Goal: Check status: Verify the current state of an ongoing process or item

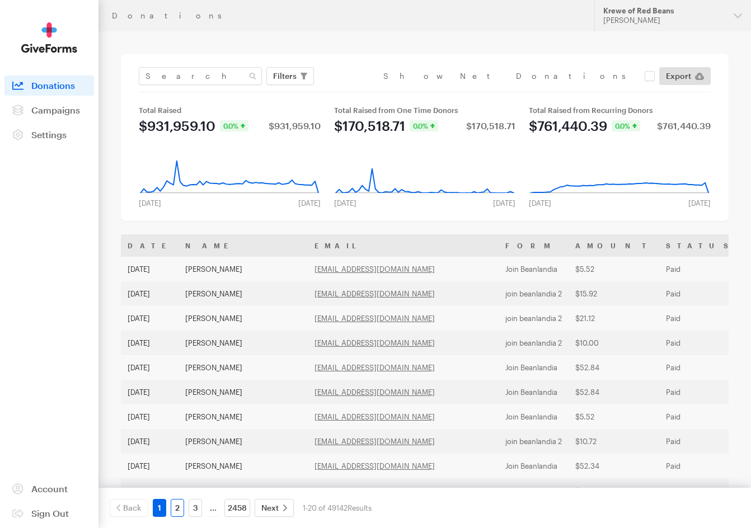
click at [179, 503] on link "2" at bounding box center [177, 508] width 13 height 18
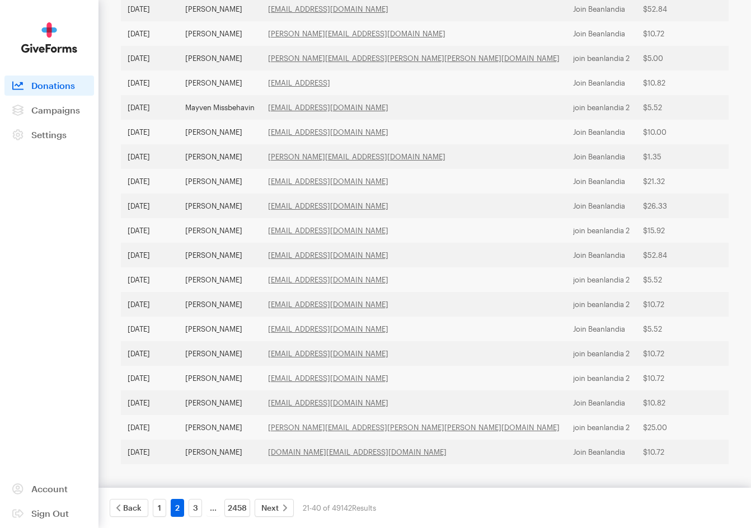
scroll to position [298, 0]
click at [197, 509] on link "3" at bounding box center [195, 508] width 13 height 18
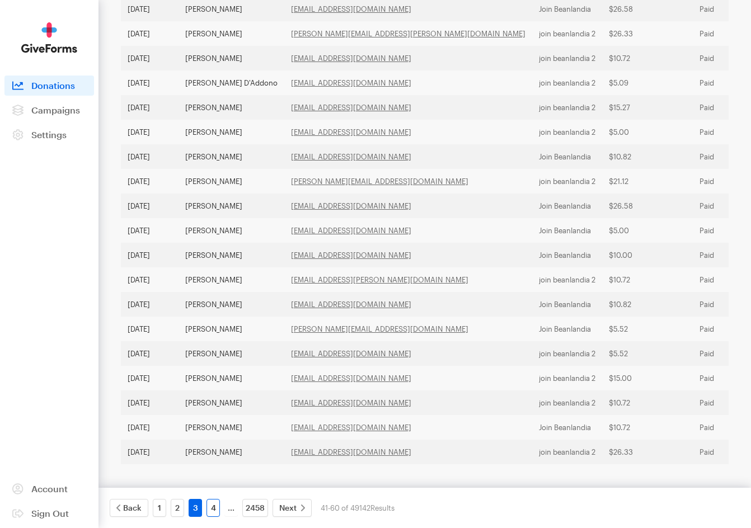
click at [218, 511] on link "4" at bounding box center [213, 508] width 13 height 18
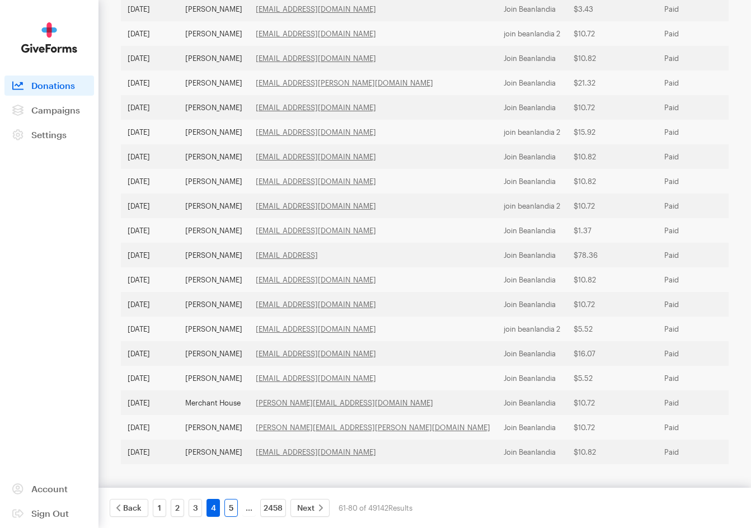
click at [231, 510] on link "5" at bounding box center [230, 508] width 13 height 18
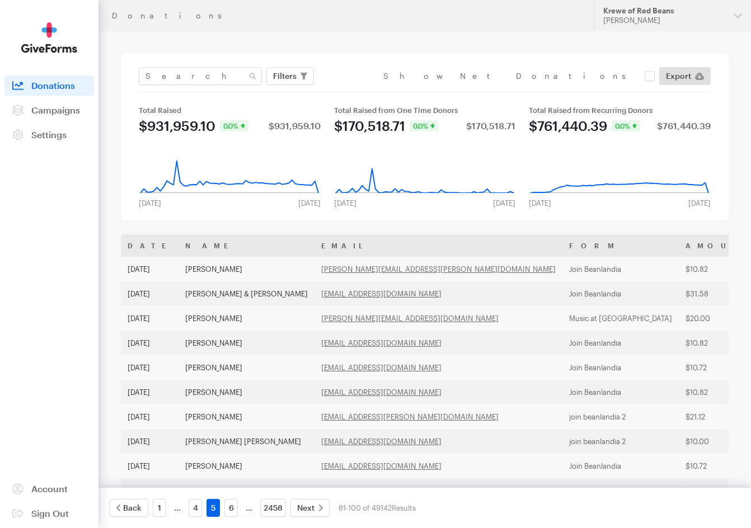
scroll to position [0, 0]
click at [45, 107] on span "Campaigns" at bounding box center [55, 110] width 49 height 11
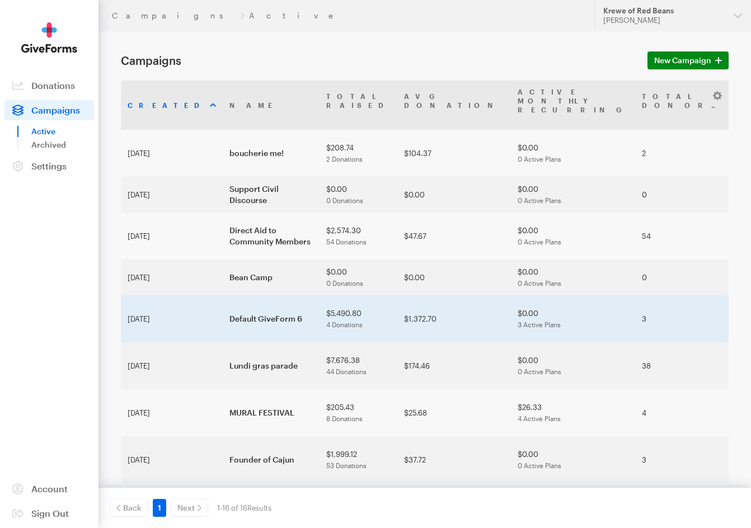
click at [223, 302] on td "Default GiveForm 6" at bounding box center [271, 319] width 97 height 47
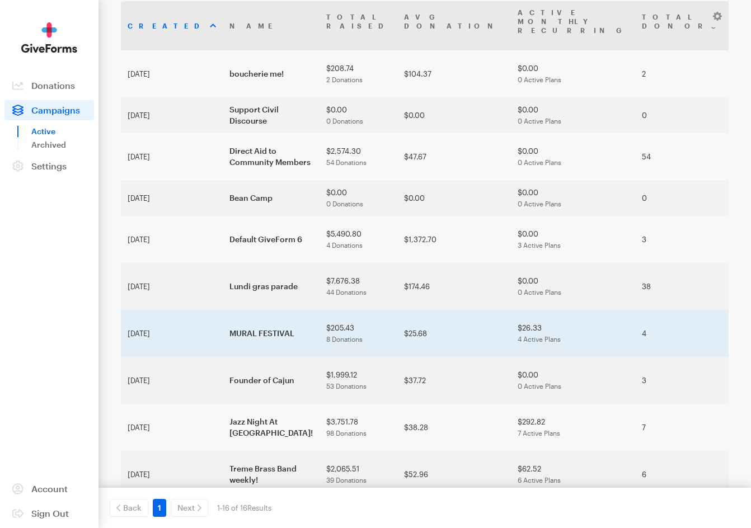
scroll to position [74, 0]
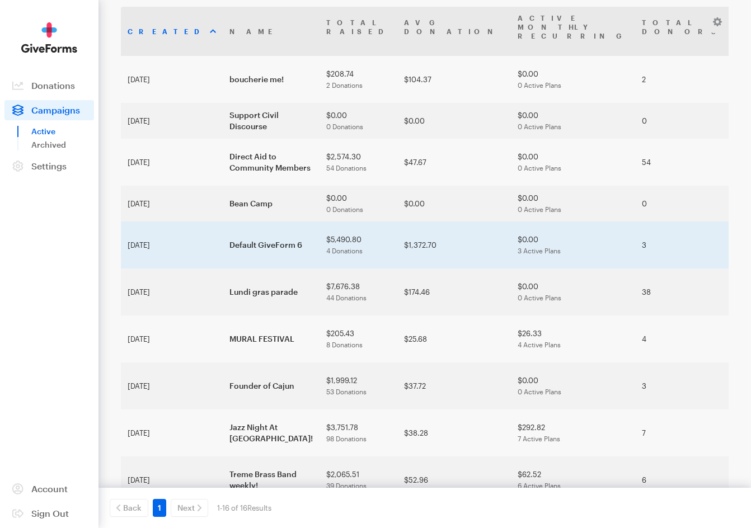
click at [223, 238] on td "Default GiveForm 6" at bounding box center [271, 245] width 97 height 47
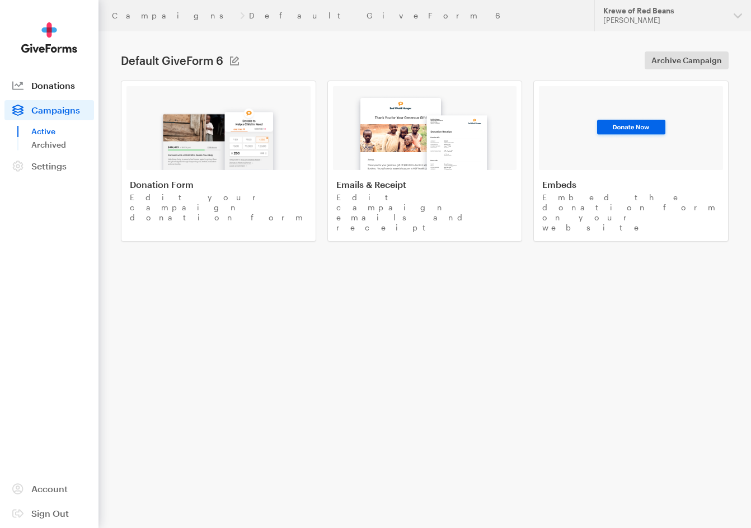
click at [54, 89] on span "Donations" at bounding box center [53, 85] width 44 height 11
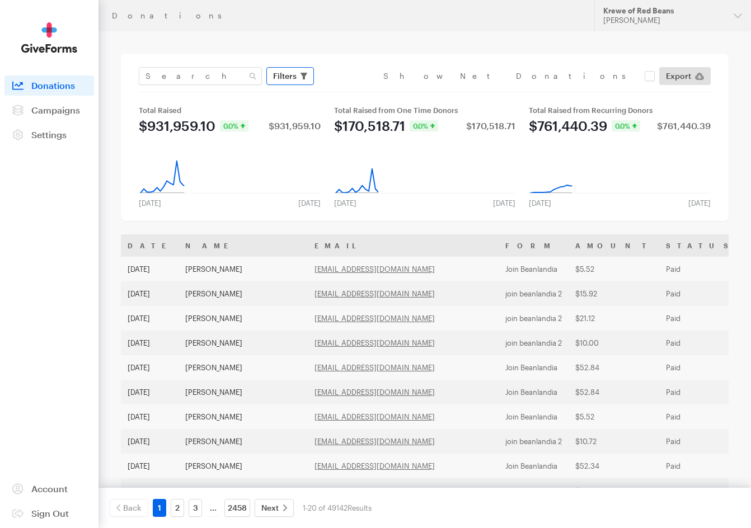
click at [284, 79] on span "Filters" at bounding box center [285, 75] width 24 height 13
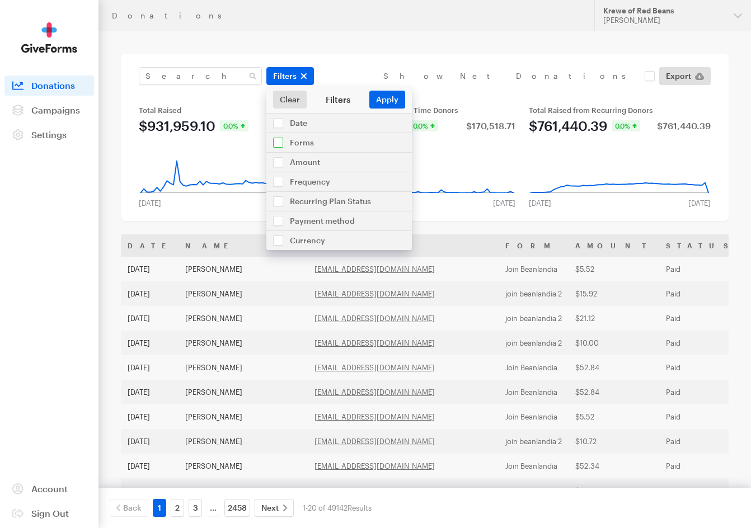
click at [292, 148] on input "checkbox" at bounding box center [339, 142] width 146 height 19
checkbox input "true"
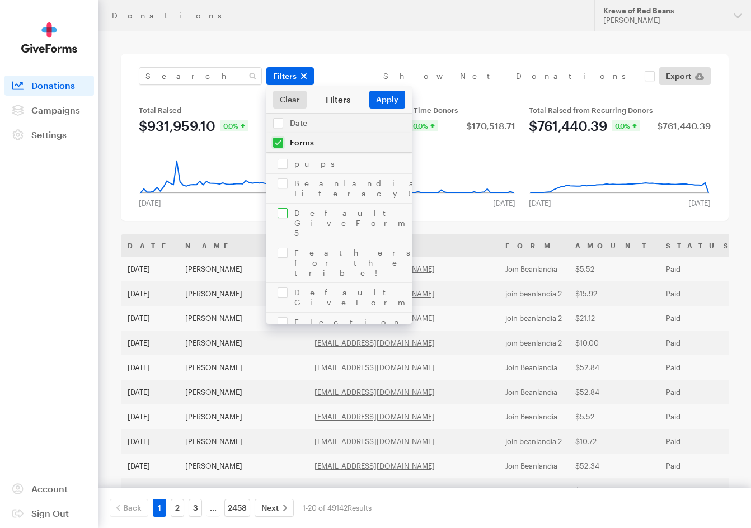
click at [308, 206] on input "checkbox" at bounding box center [339, 223] width 146 height 39
checkbox input "true"
click at [390, 99] on button "Apply" at bounding box center [387, 100] width 36 height 18
click at [320, 380] on input "checkbox" at bounding box center [339, 399] width 146 height 39
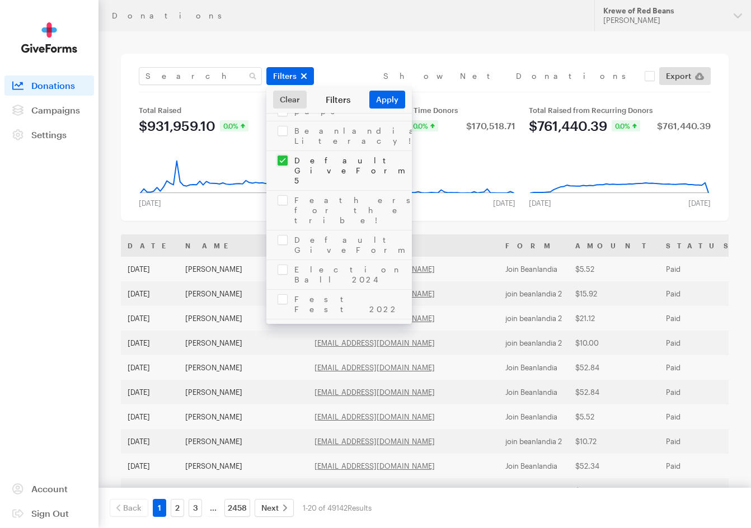
checkbox input "true"
click at [394, 98] on button "Apply" at bounding box center [387, 100] width 36 height 18
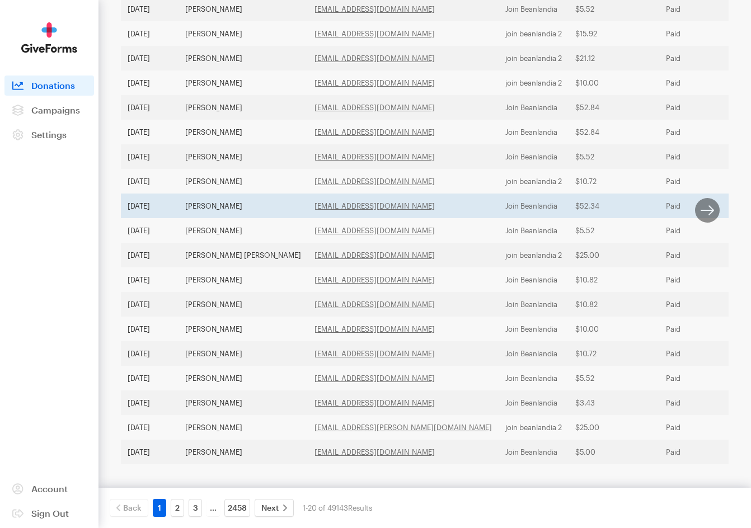
scroll to position [298, 0]
